Goal: Task Accomplishment & Management: Use online tool/utility

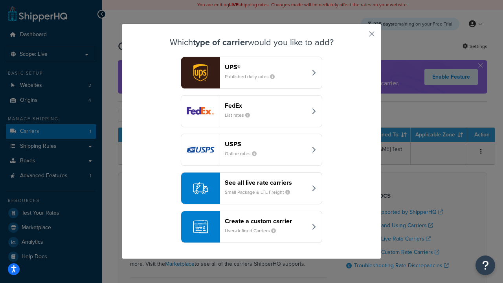
click at [252, 227] on div "Create a custom carrier User-defined Carriers" at bounding box center [266, 226] width 82 height 19
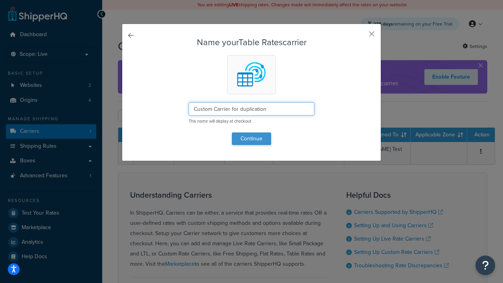
type input "Custom Carrier for duplication"
click at [252, 138] on button "Continue" at bounding box center [251, 139] width 39 height 13
